Goal: Find contact information: Find contact information

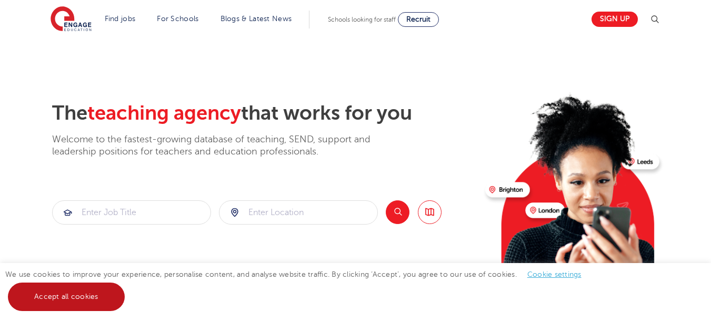
click at [84, 295] on link "Accept all cookies" at bounding box center [66, 296] width 117 height 28
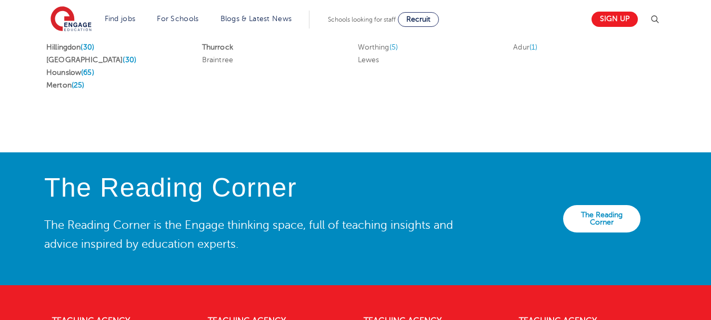
scroll to position [2404, 0]
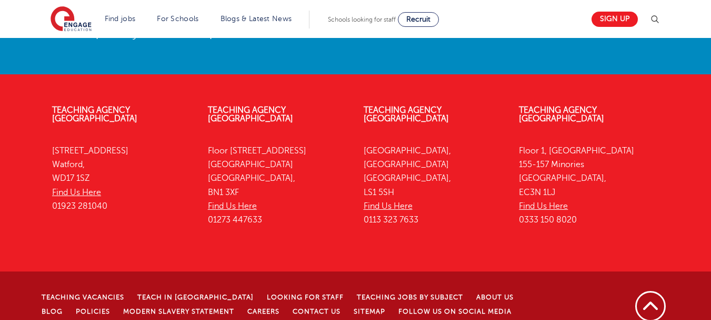
drag, startPoint x: 53, startPoint y: 125, endPoint x: 163, endPoint y: 125, distance: 110.0
click at [163, 144] on p "[STREET_ADDRESS] Find Us Here 01923 281040" at bounding box center [122, 178] width 140 height 69
copy p "[STREET_ADDRESS]"
drag, startPoint x: 54, startPoint y: 154, endPoint x: 89, endPoint y: 156, distance: 35.4
click at [89, 156] on p "[STREET_ADDRESS] Find Us Here 01923 281040" at bounding box center [122, 178] width 140 height 69
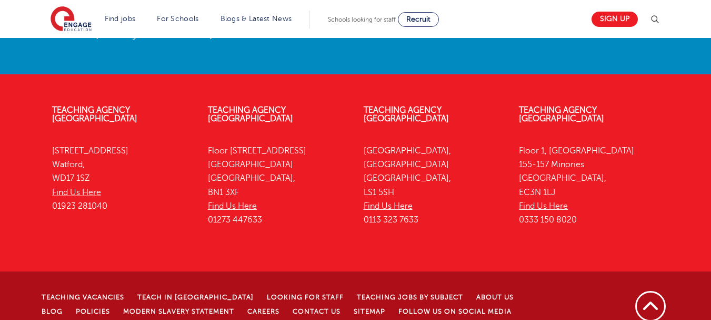
copy p "WD17 1SZ"
